Goal: Navigation & Orientation: Go to known website

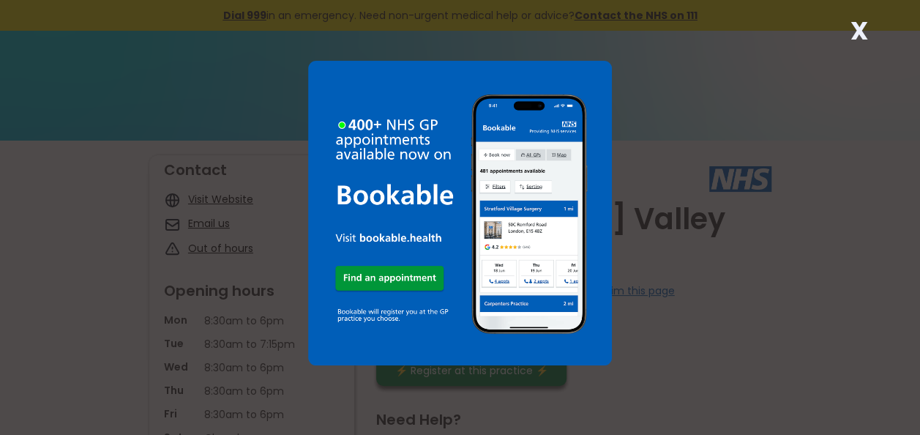
click at [862, 22] on strong "X" at bounding box center [859, 30] width 18 height 35
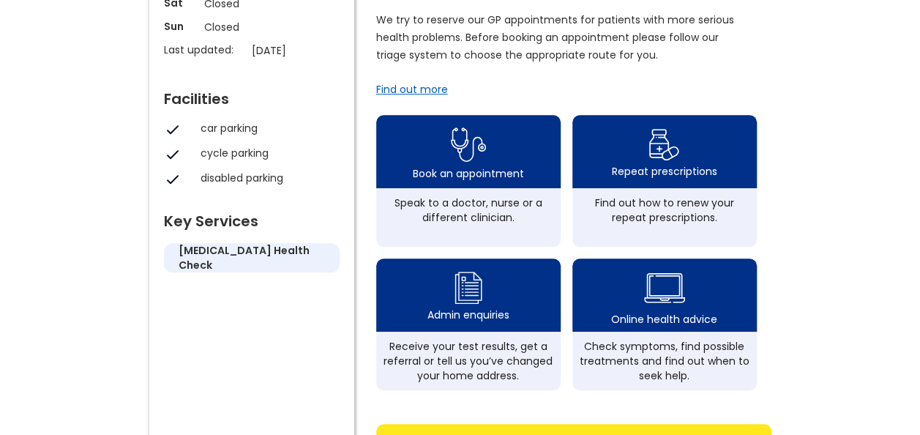
scroll to position [439, 0]
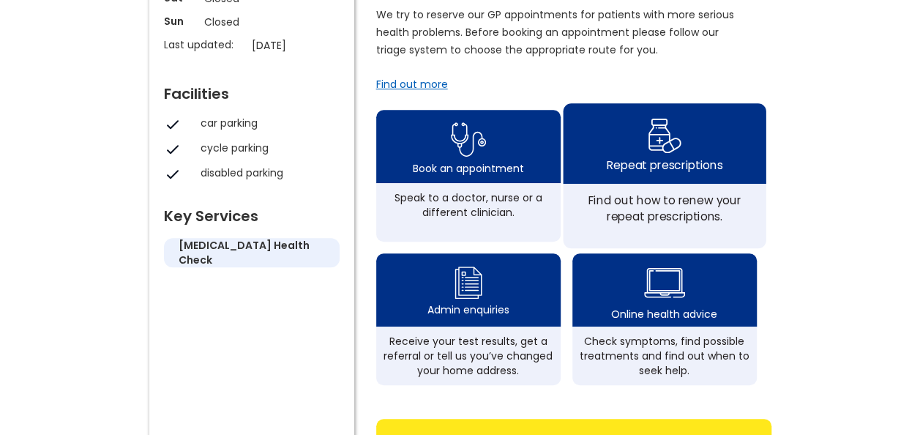
click at [645, 154] on div "Repeat prescriptions" at bounding box center [664, 143] width 203 height 81
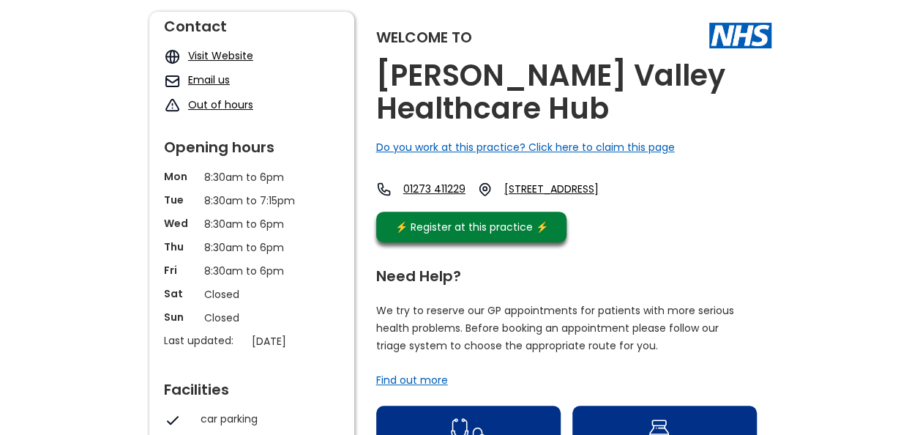
scroll to position [146, 0]
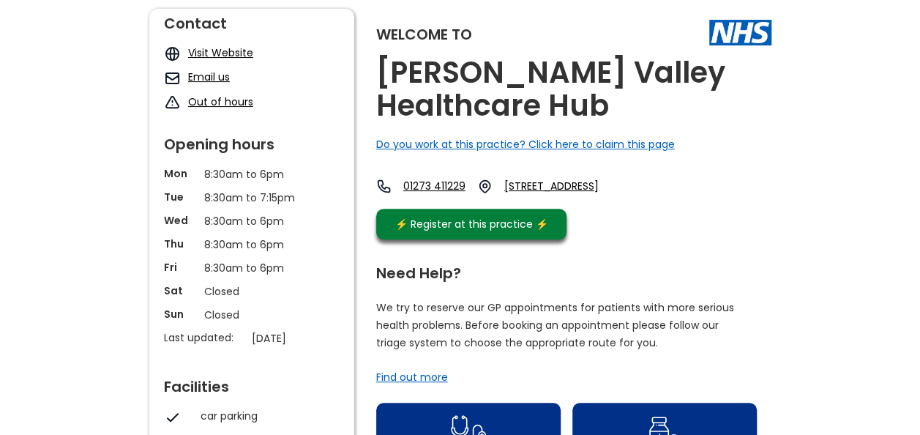
click at [616, 185] on link "[STREET_ADDRESS]" at bounding box center [566, 186] width 124 height 15
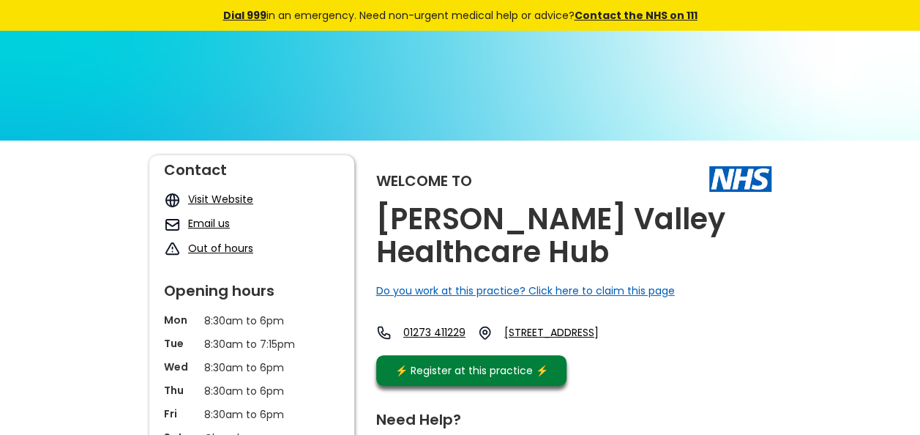
click at [228, 198] on link "Visit Website" at bounding box center [220, 199] width 65 height 15
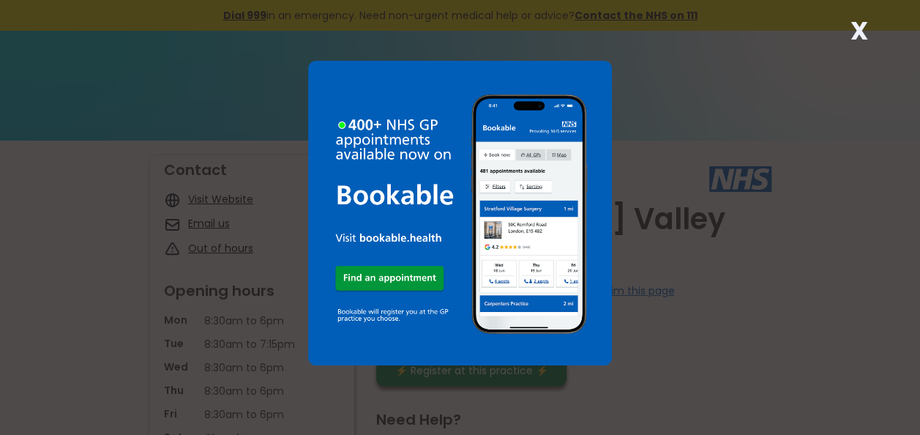
click at [857, 20] on strong "X" at bounding box center [859, 30] width 18 height 35
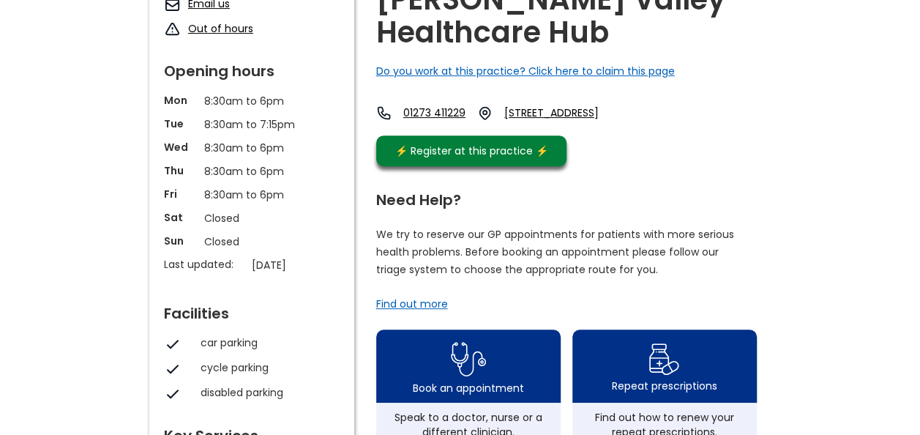
scroll to position [146, 0]
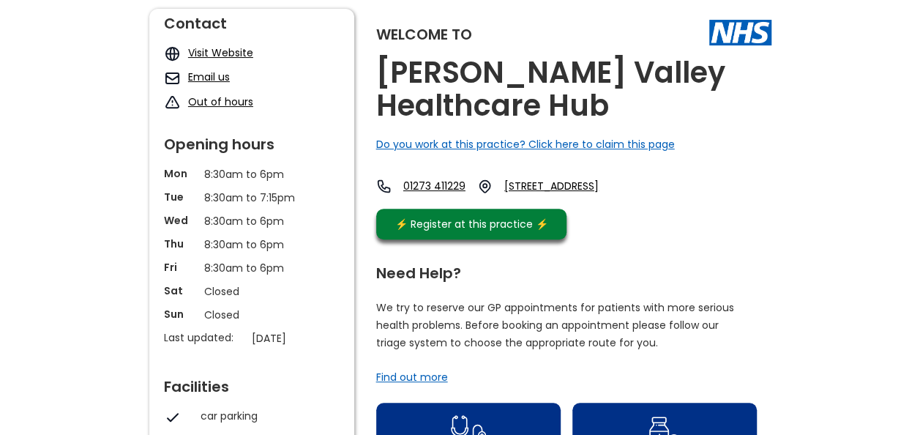
click at [212, 46] on link "Visit Website" at bounding box center [220, 52] width 65 height 15
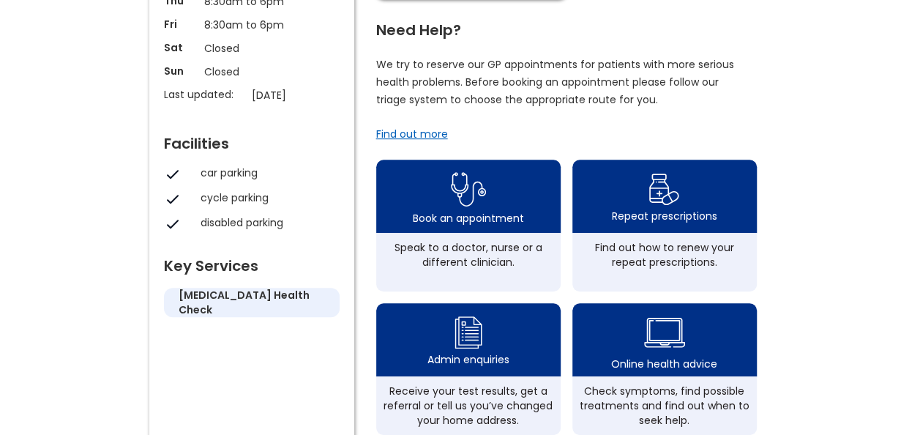
scroll to position [439, 0]
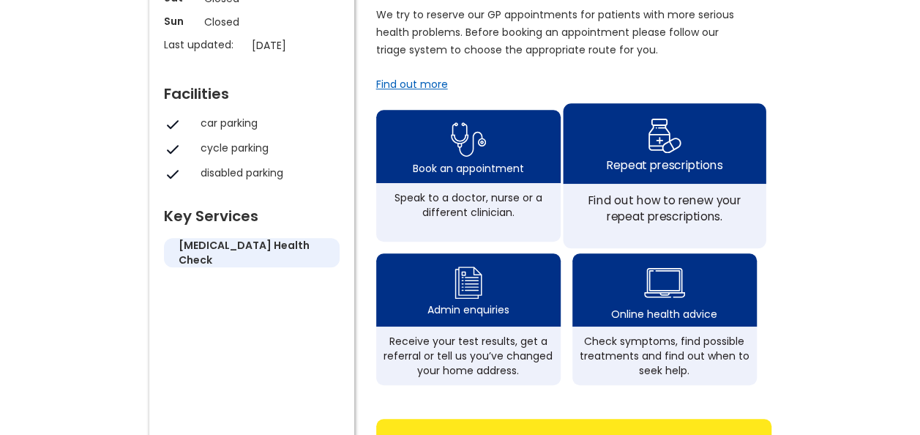
click at [639, 173] on div "Repeat prescriptions" at bounding box center [664, 165] width 116 height 16
